Goal: Learn about a topic: Learn about a topic

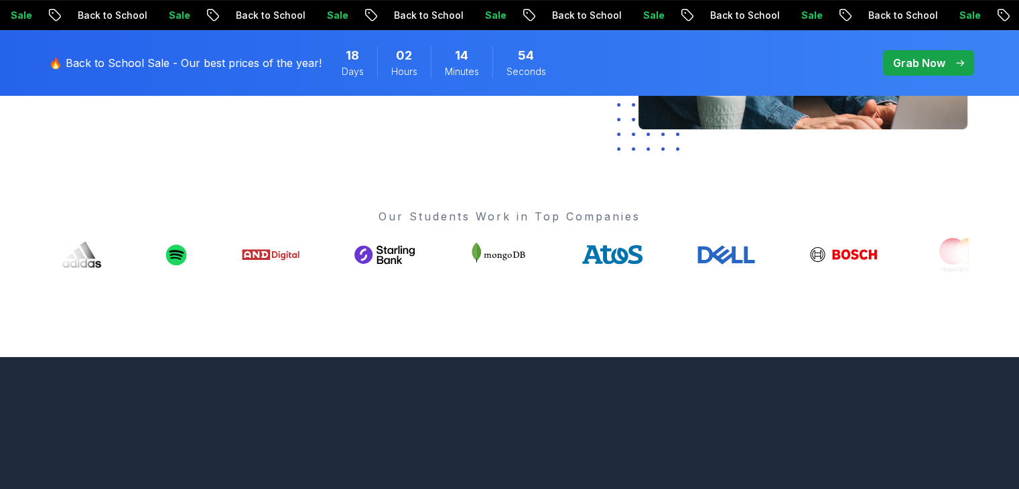
scroll to position [469, 0]
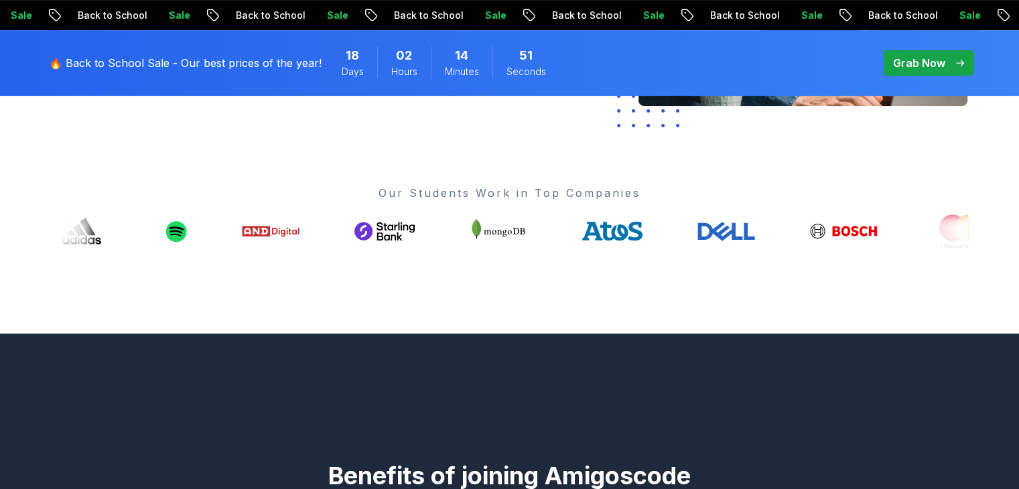
click at [470, 194] on p "Our Students Work in Top Companies" at bounding box center [510, 193] width 917 height 16
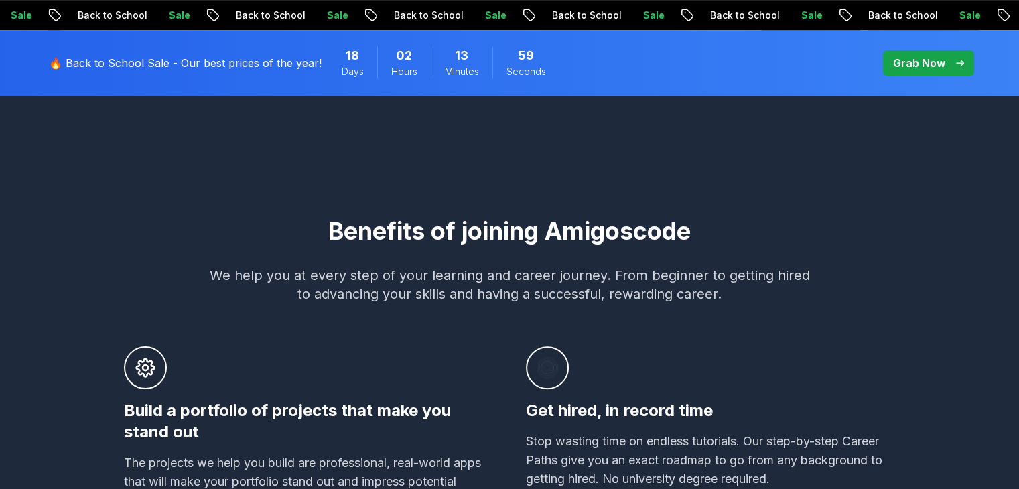
scroll to position [737, 0]
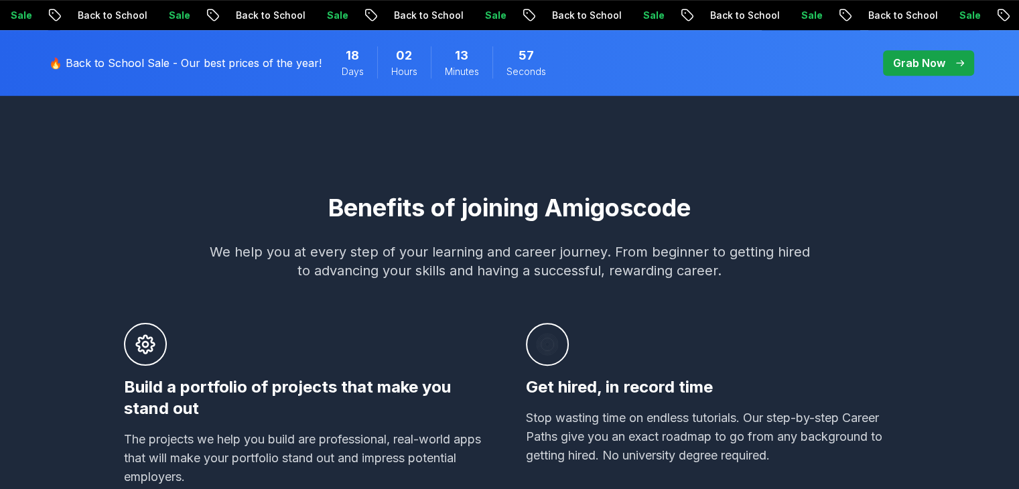
click at [555, 217] on icon at bounding box center [547, 345] width 21 height 322
click at [571, 208] on h2 "Benefits of joining Amigoscode" at bounding box center [510, 207] width 938 height 27
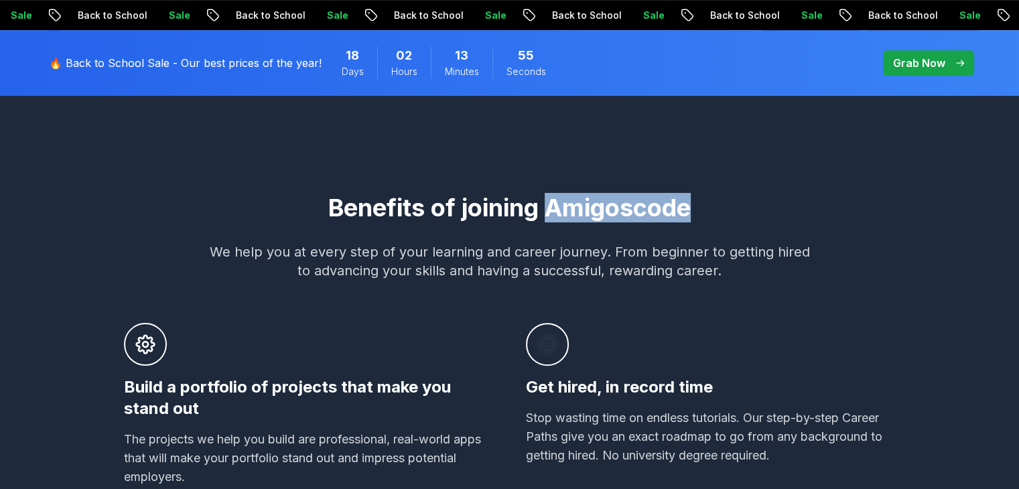
click at [571, 208] on h2 "Benefits of joining Amigoscode" at bounding box center [510, 207] width 938 height 27
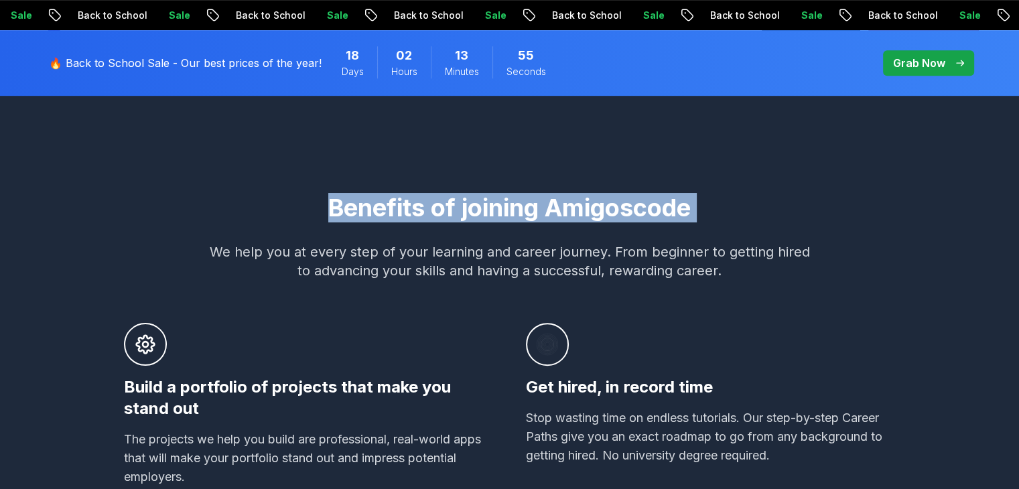
click at [571, 208] on h2 "Benefits of joining Amigoscode" at bounding box center [510, 207] width 938 height 27
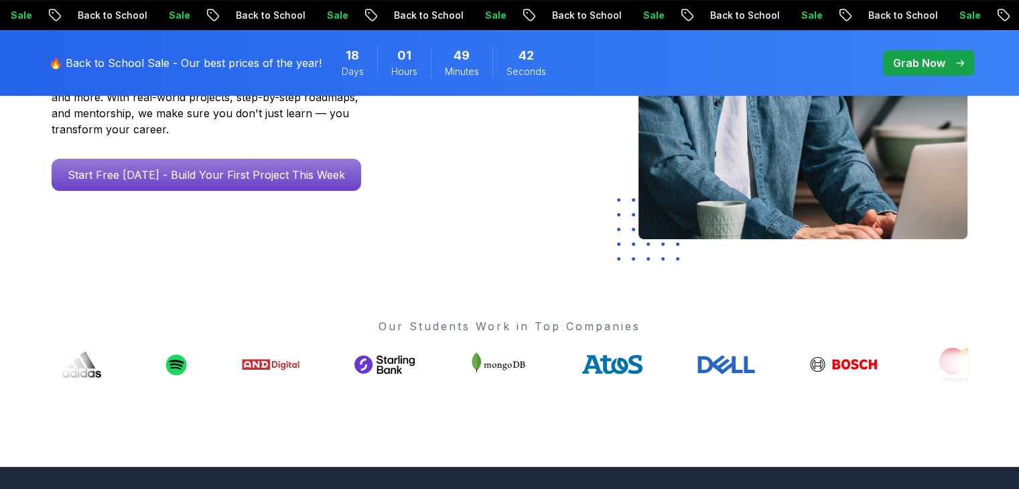
scroll to position [402, 0]
